Goal: Task Accomplishment & Management: Manage account settings

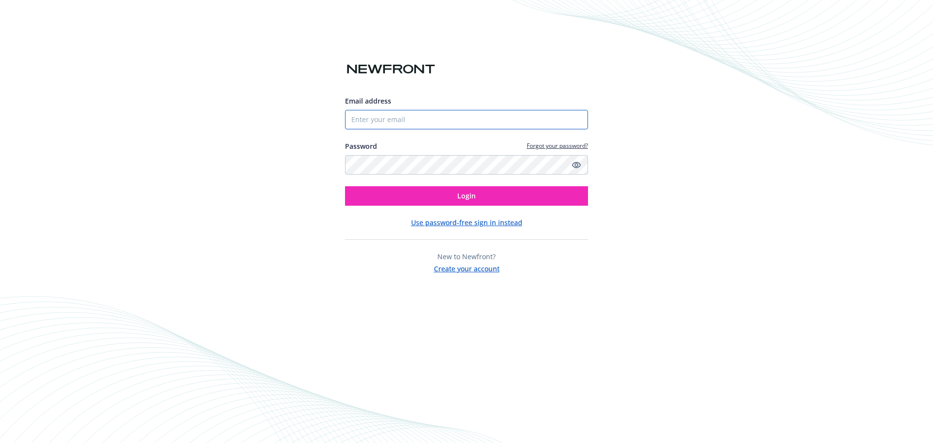
click at [451, 116] on input "Email address" at bounding box center [466, 119] width 243 height 19
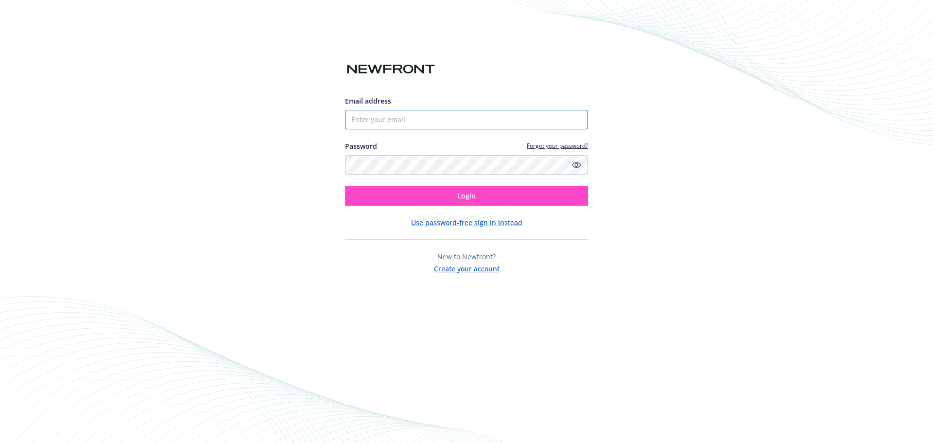
paste input "doloresquesada"
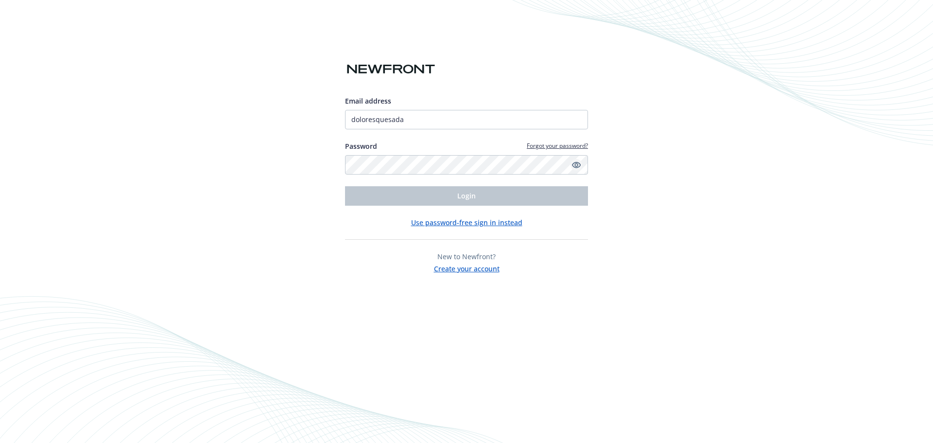
click at [576, 163] on icon "Show password" at bounding box center [576, 164] width 9 height 9
click at [410, 119] on input "doloresquesada" at bounding box center [466, 119] width 243 height 19
drag, startPoint x: 423, startPoint y: 117, endPoint x: 196, endPoint y: 91, distance: 228.8
click at [196, 91] on div "Email address doloresquesada Password Forgot your password? Login Use password-…" at bounding box center [466, 221] width 933 height 443
paste input ".[PERSON_NAME][EMAIL_ADDRESS][DOMAIN_NAME]"
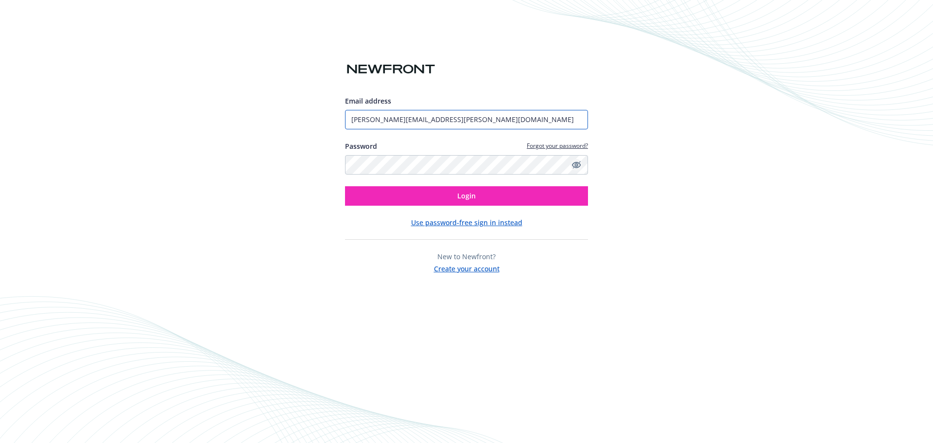
type input "[PERSON_NAME][EMAIL_ADDRESS][PERSON_NAME][DOMAIN_NAME]"
click at [231, 168] on div "Email address [PERSON_NAME][EMAIL_ADDRESS][PERSON_NAME][DOMAIN_NAME] Password F…" at bounding box center [466, 221] width 933 height 443
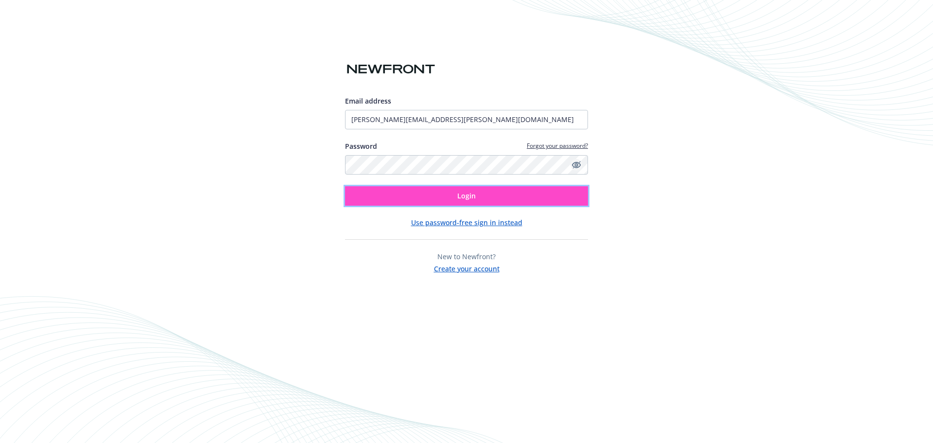
click at [457, 200] on button "Login" at bounding box center [466, 195] width 243 height 19
